Goal: Check status: Check status

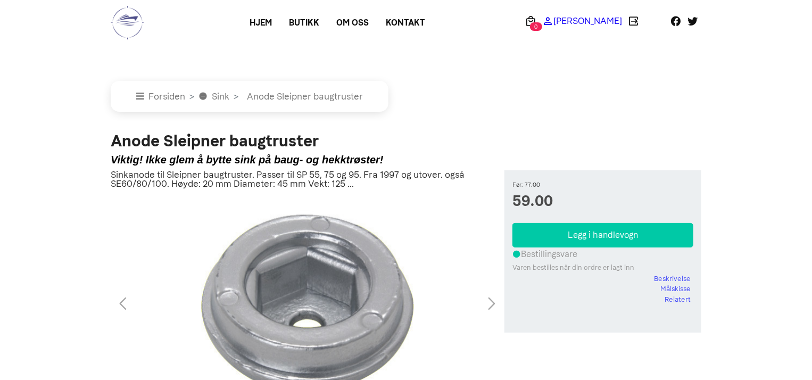
click at [603, 21] on p "[PERSON_NAME]" at bounding box center [588, 21] width 69 height 0
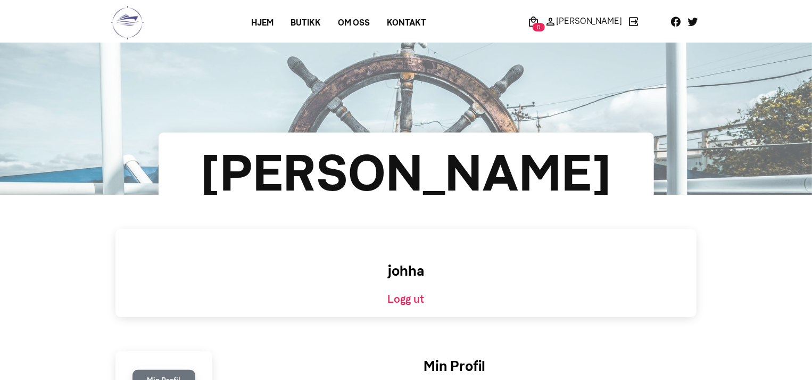
click at [603, 21] on p "[PERSON_NAME]" at bounding box center [589, 21] width 66 height 0
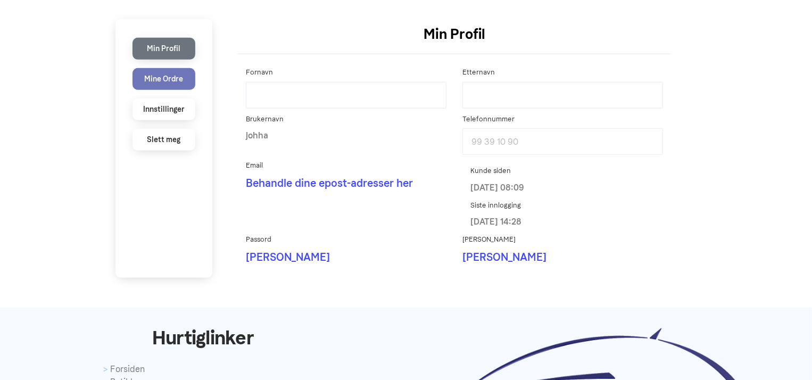
click at [158, 78] on li "Mine Ordre" at bounding box center [164, 79] width 63 height 22
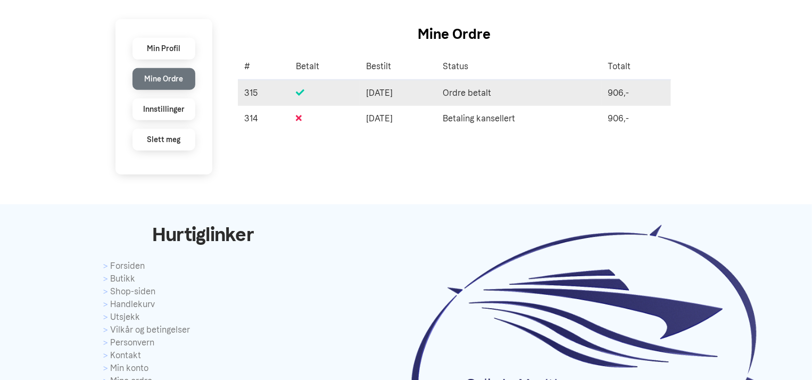
click at [558, 89] on td "Ordre betalt" at bounding box center [520, 93] width 166 height 26
